Goal: Use online tool/utility: Utilize a website feature to perform a specific function

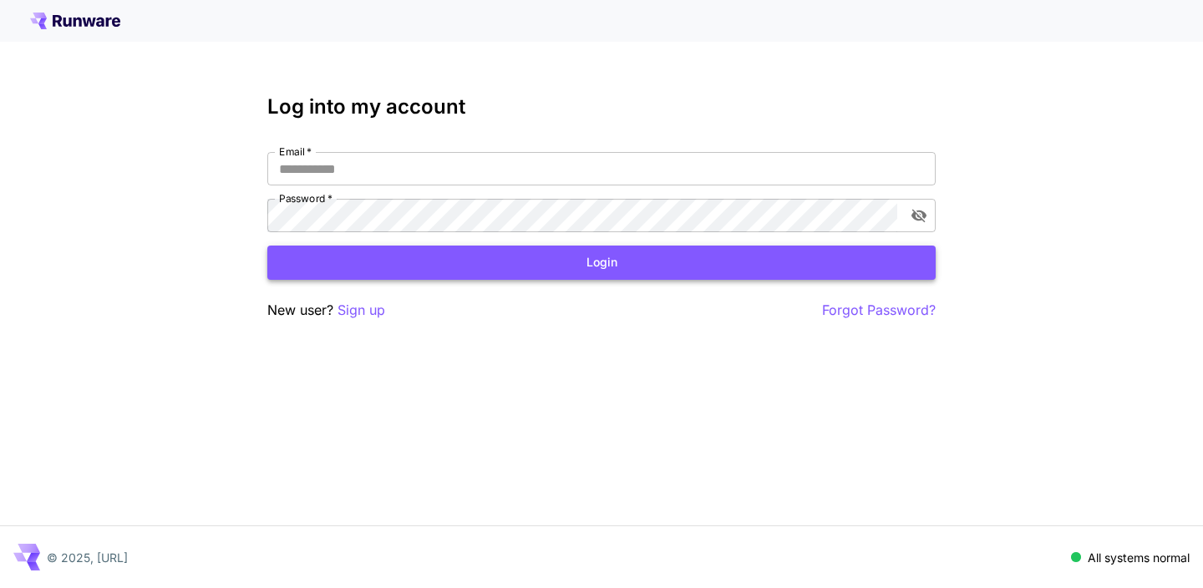
type input "**********"
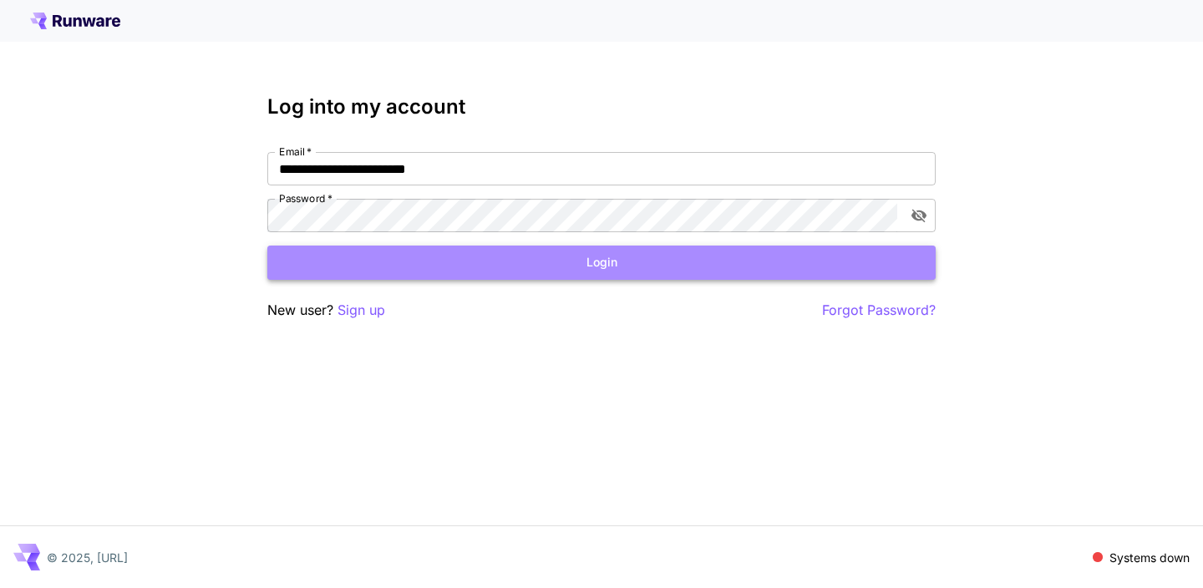
click at [388, 256] on button "Login" at bounding box center [601, 263] width 668 height 34
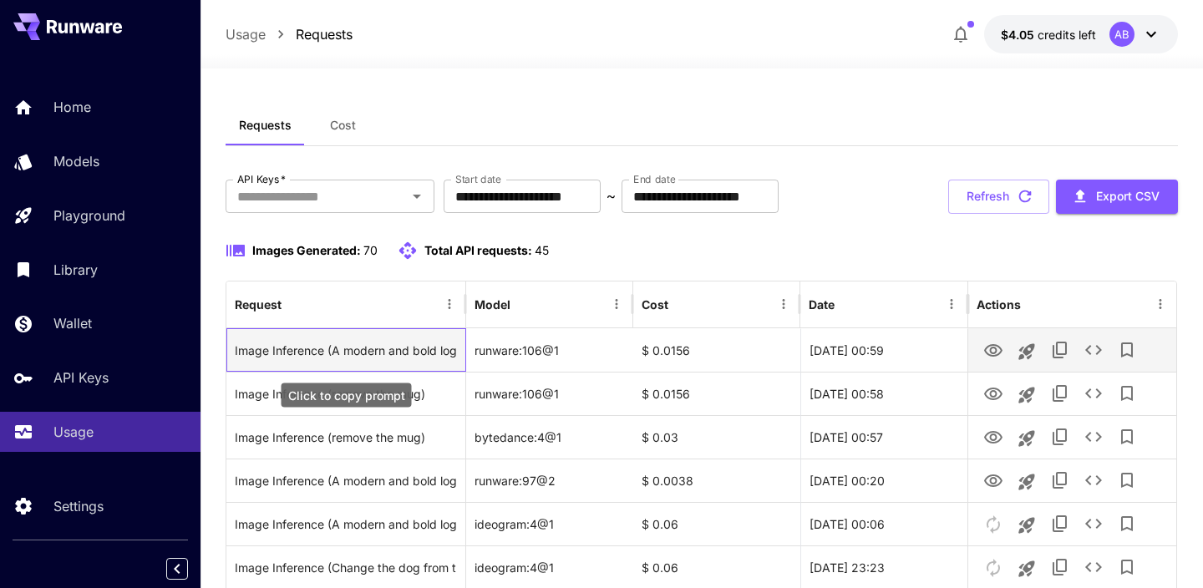
click at [430, 347] on div "Image Inference (A modern and bold logo design for a restaurant that combines a…" at bounding box center [346, 350] width 222 height 43
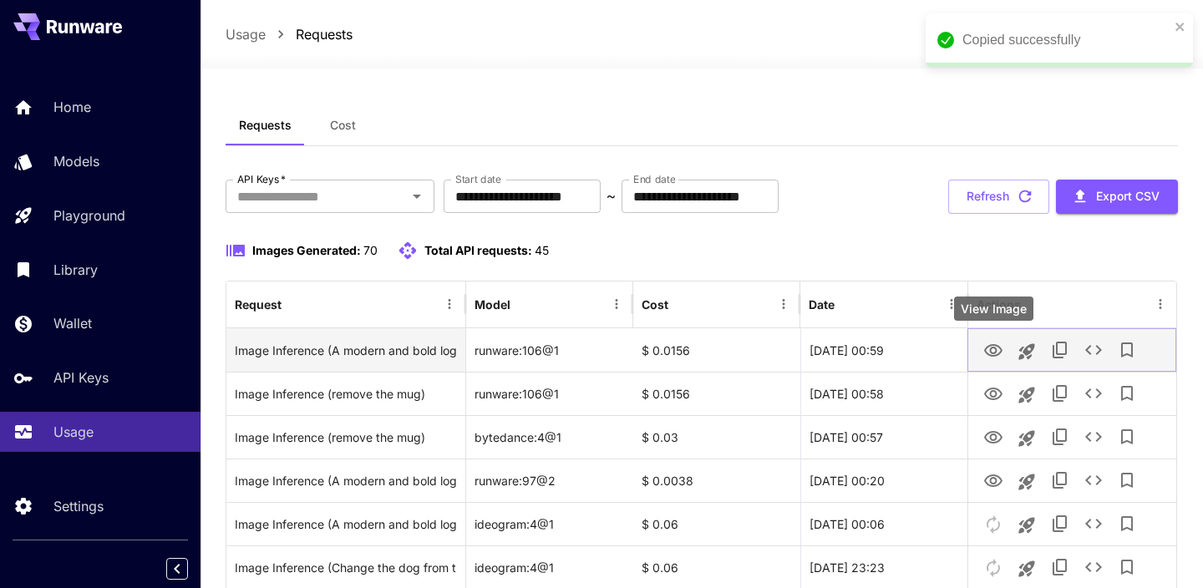
click at [1002, 355] on icon "View Image" at bounding box center [993, 351] width 20 height 20
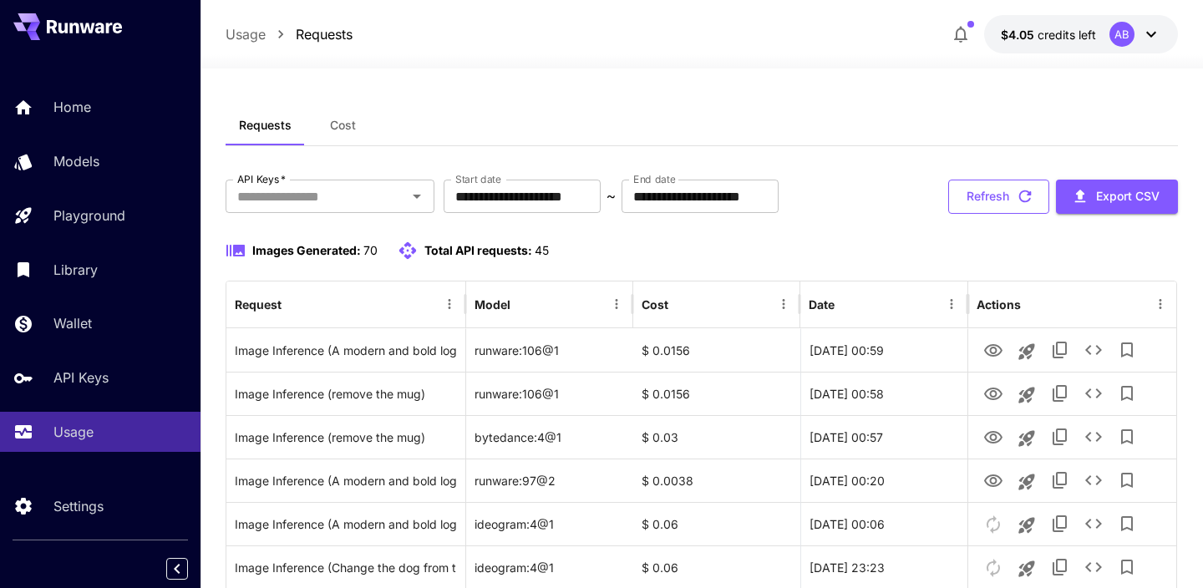
click at [972, 196] on button "Refresh" at bounding box center [998, 197] width 101 height 34
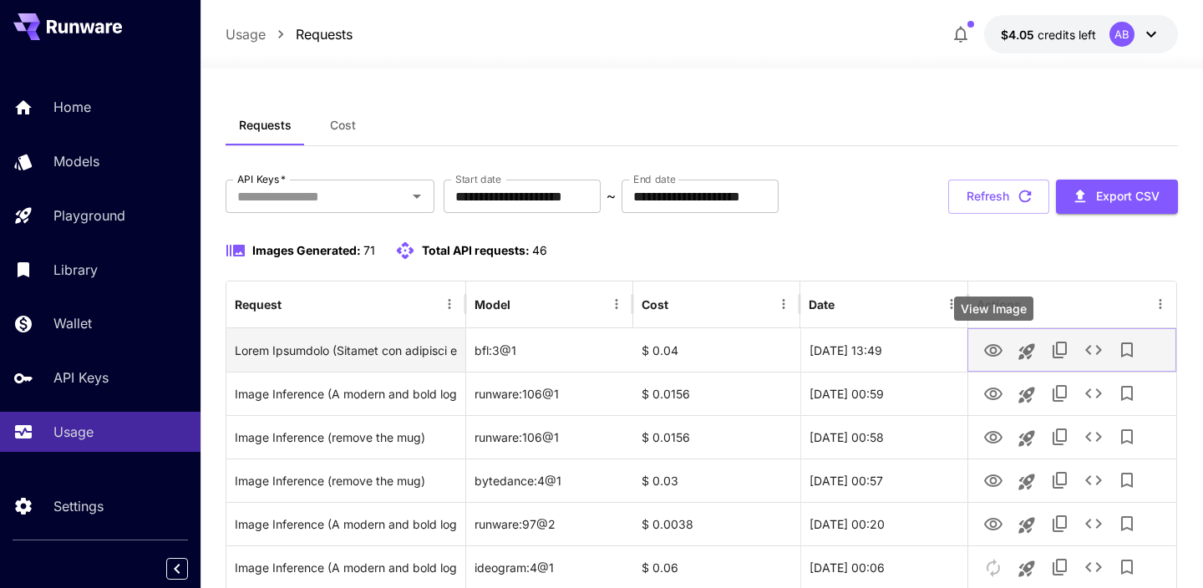
click at [989, 346] on icon "View Image" at bounding box center [993, 350] width 18 height 13
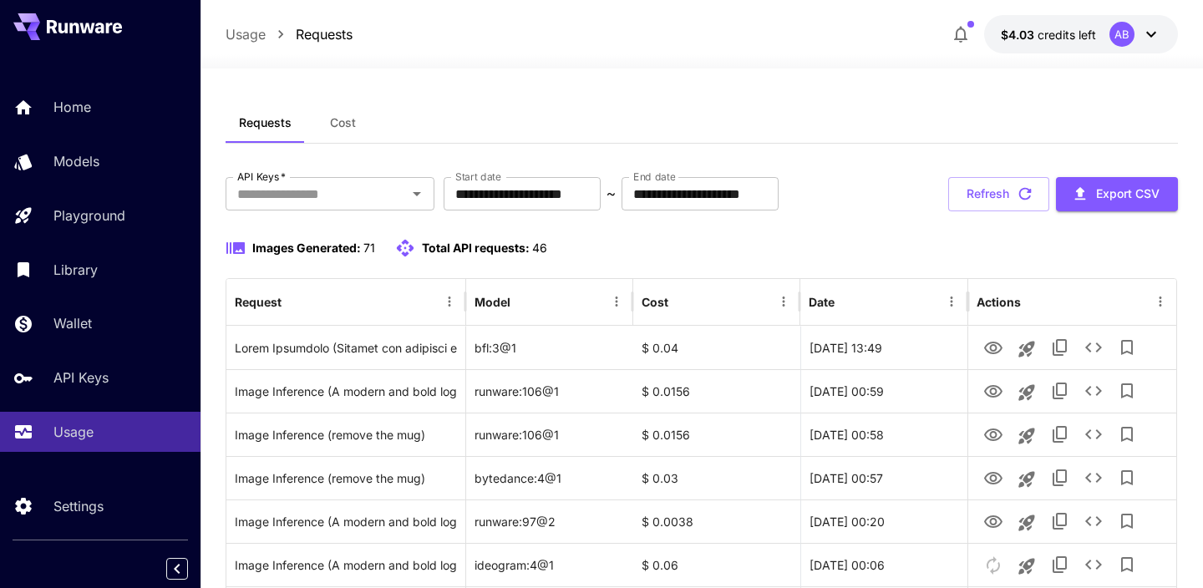
scroll to position [13, 0]
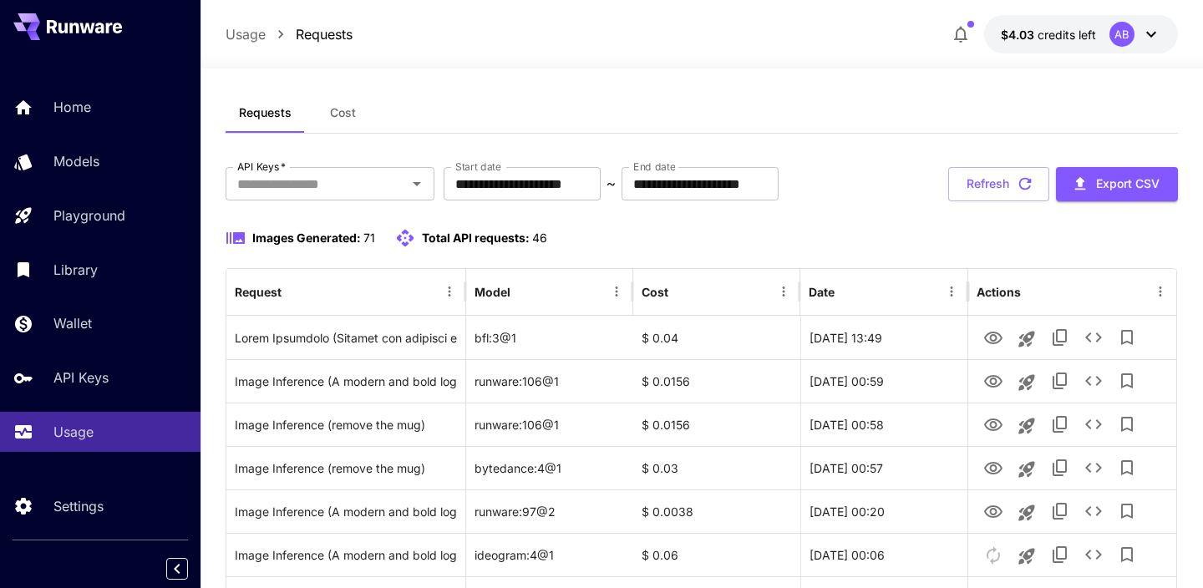
click at [997, 187] on button "Refresh" at bounding box center [998, 184] width 101 height 34
